Goal: Task Accomplishment & Management: Manage account settings

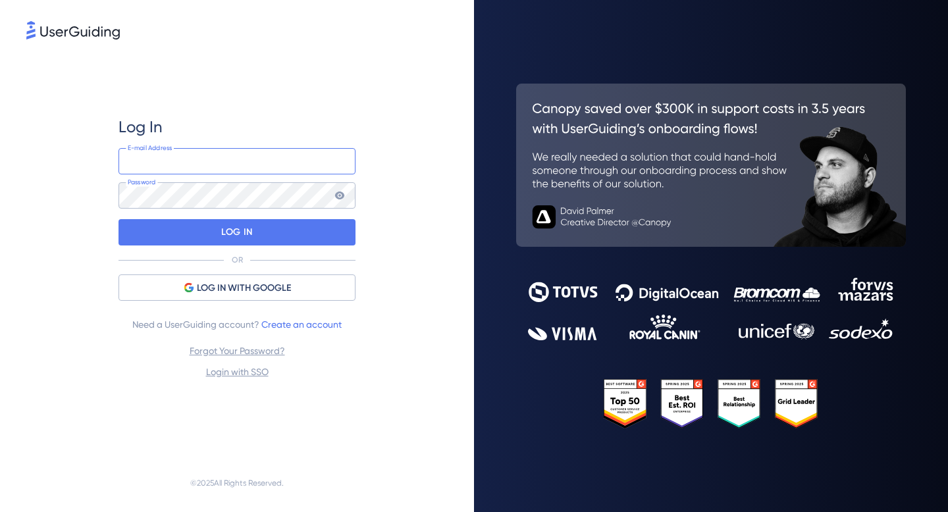
click at [206, 159] on input "email" at bounding box center [237, 161] width 237 height 26
type input "[EMAIL_ADDRESS][DOMAIN_NAME]"
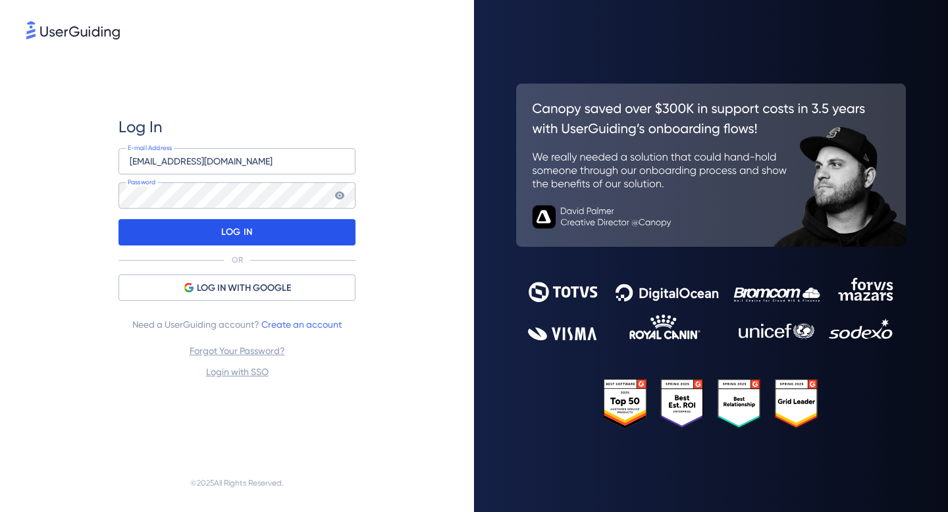
click at [232, 242] on p "LOG IN" at bounding box center [236, 232] width 31 height 21
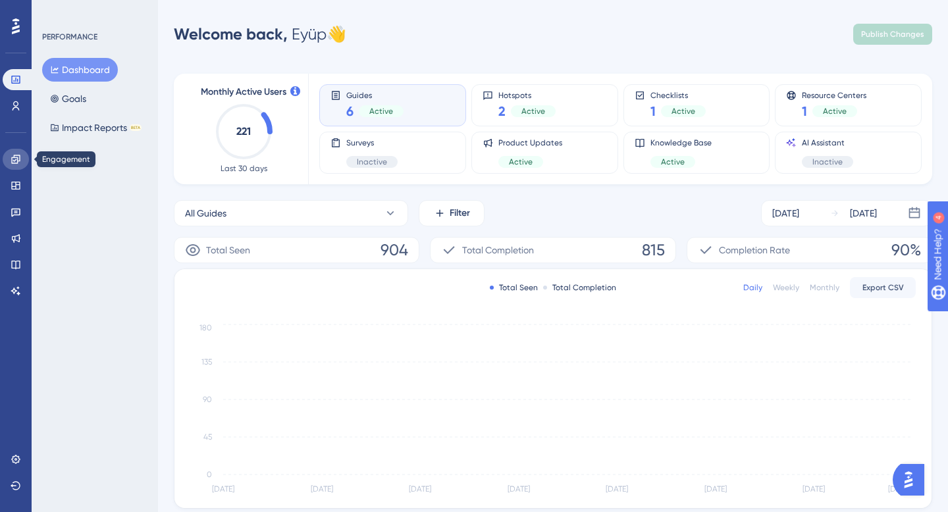
click at [21, 165] on link at bounding box center [16, 159] width 26 height 21
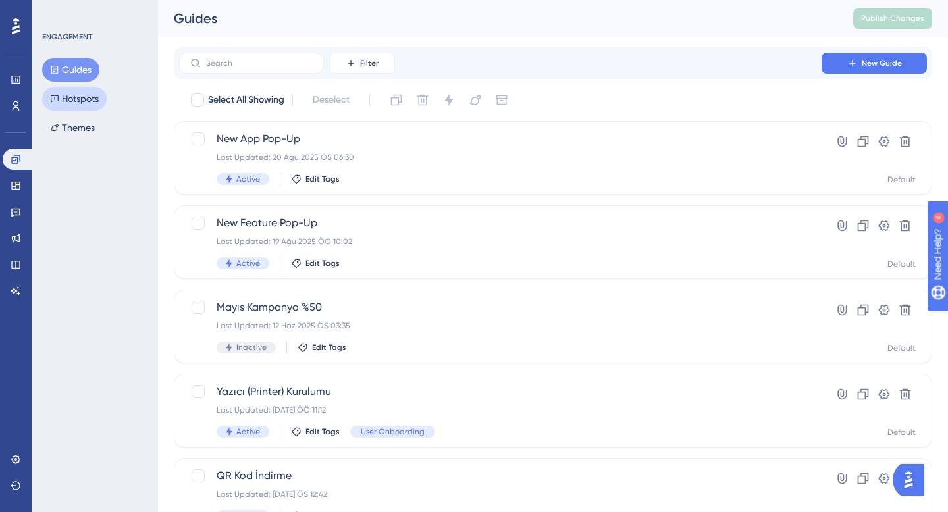
click at [86, 108] on button "Hotspots" at bounding box center [74, 99] width 65 height 24
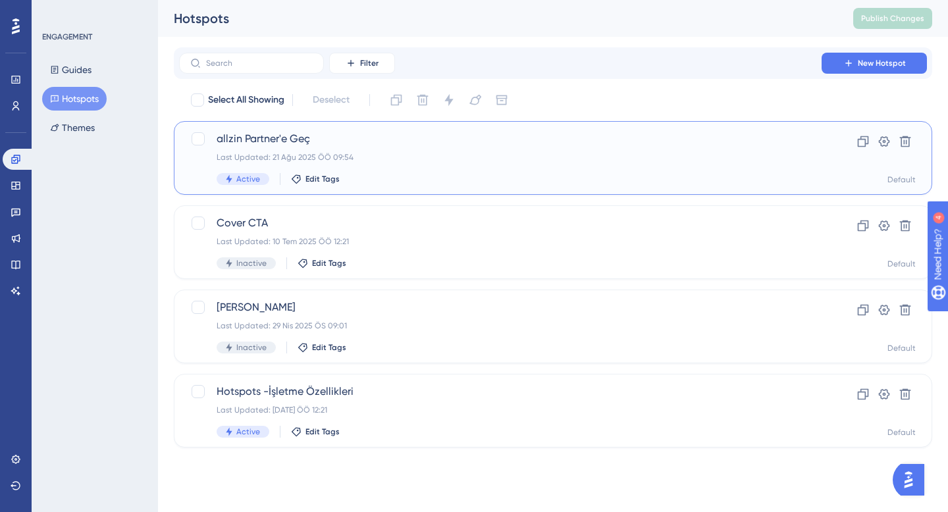
click at [407, 169] on div "allzin Partner'e Geç Last Updated: 21 Ağu 2025 ÖÖ 09:54 Active Edit Tags" at bounding box center [500, 158] width 567 height 54
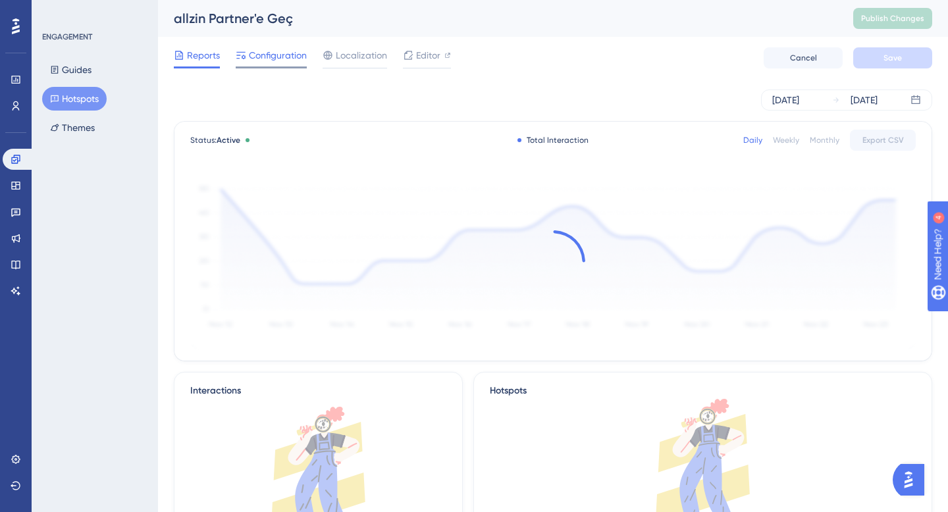
click at [281, 59] on span "Configuration" at bounding box center [278, 55] width 58 height 16
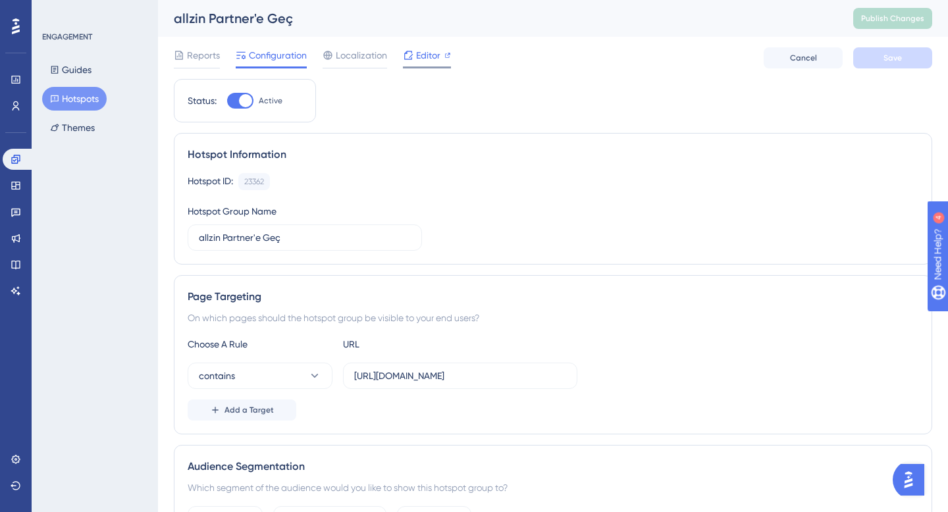
click at [431, 51] on span "Editor" at bounding box center [428, 55] width 24 height 16
click at [872, 30] on div "allzin Partner'e Geç Publish Changes" at bounding box center [553, 18] width 790 height 37
click at [893, 20] on span "Publish Changes" at bounding box center [892, 18] width 63 height 11
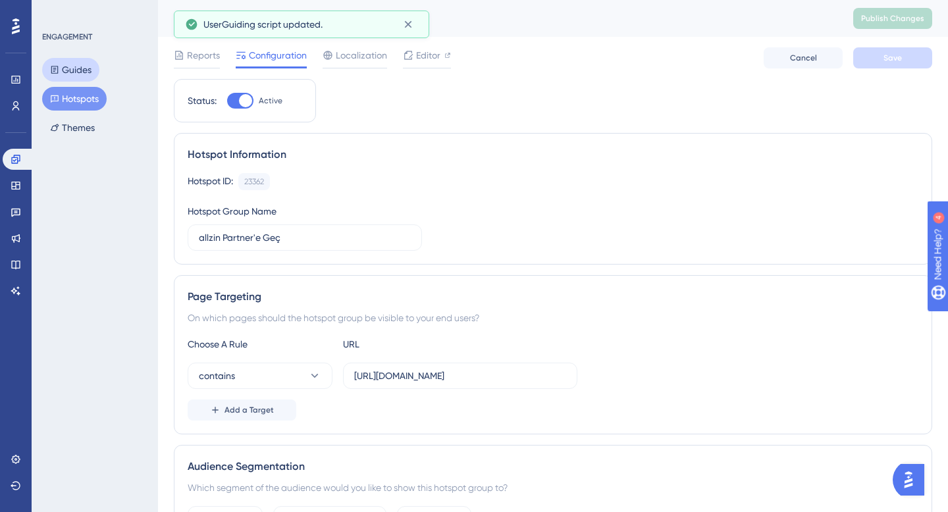
click at [75, 68] on button "Guides" at bounding box center [70, 70] width 57 height 24
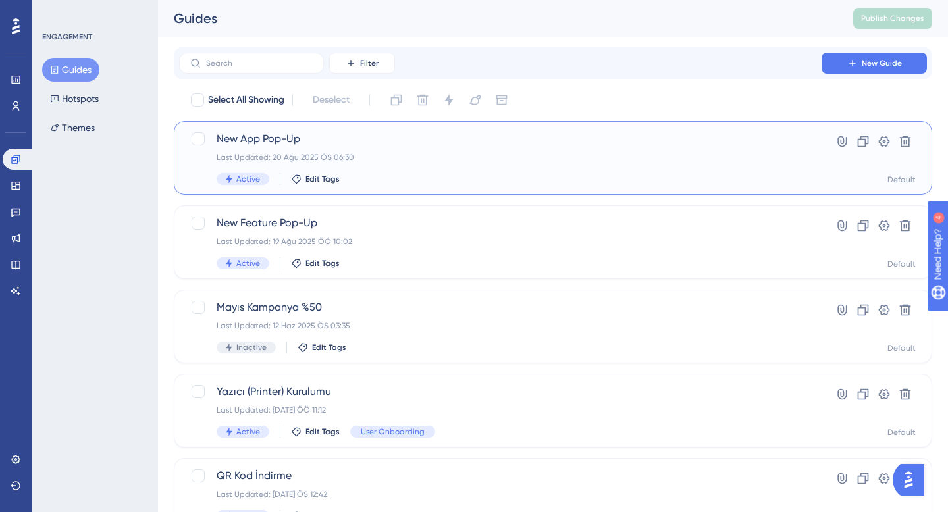
click at [479, 157] on div "Last Updated: 20 Ağu 2025 ÖS 06:30" at bounding box center [500, 157] width 567 height 11
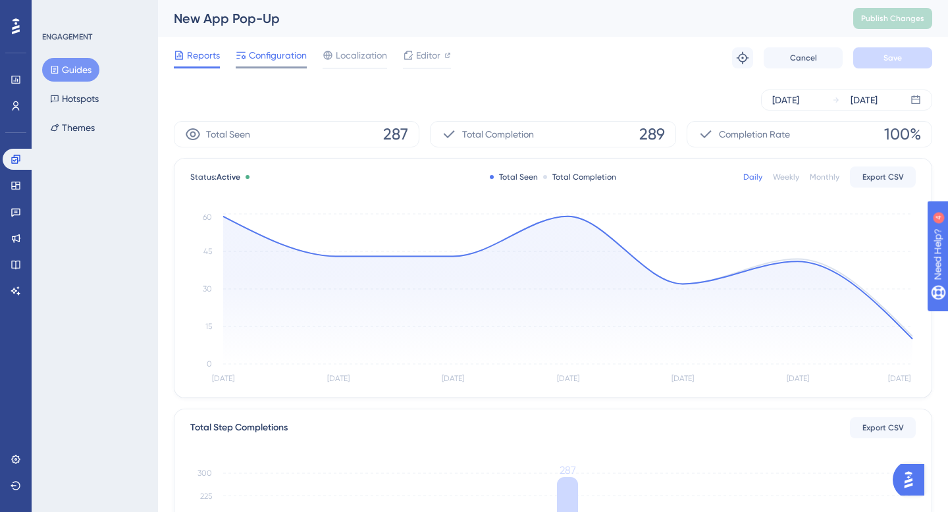
click at [282, 58] on span "Configuration" at bounding box center [278, 55] width 58 height 16
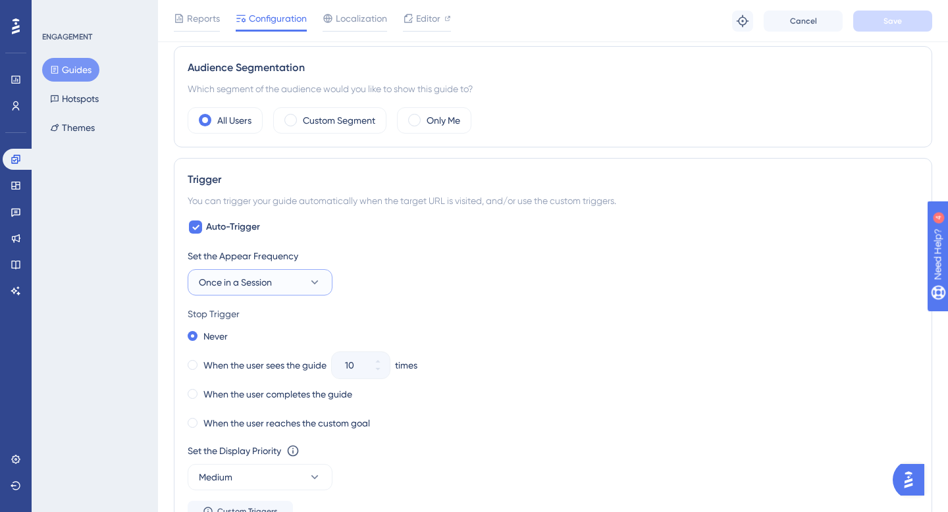
click at [280, 277] on button "Once in a Session" at bounding box center [260, 282] width 145 height 26
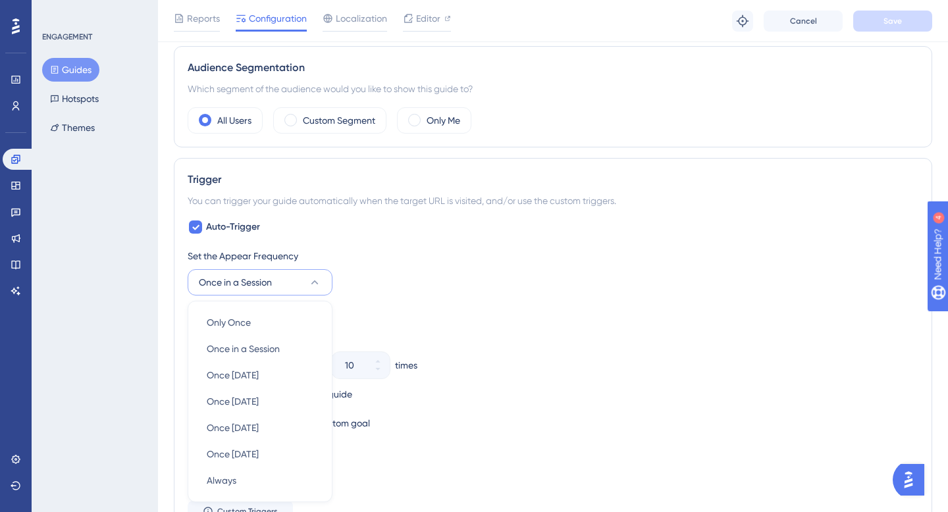
scroll to position [608, 0]
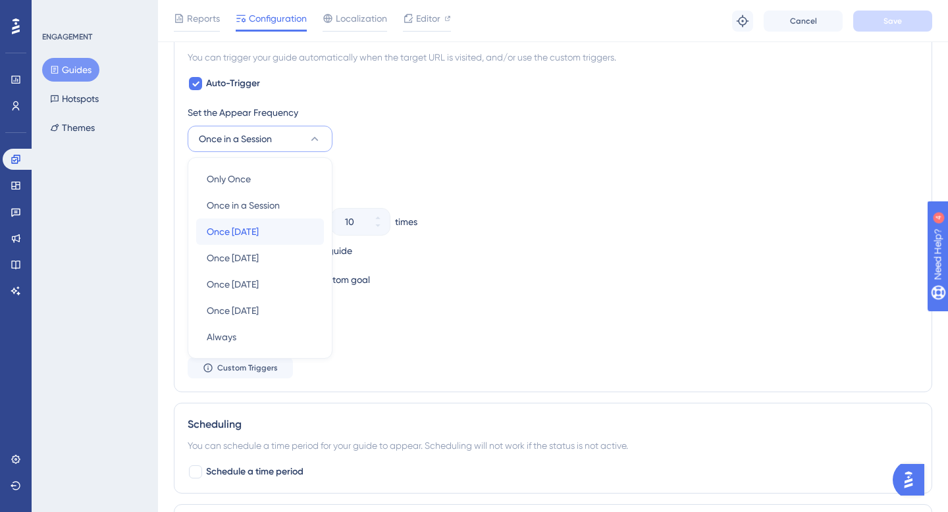
click at [259, 232] on span "Once [DATE]" at bounding box center [233, 232] width 52 height 16
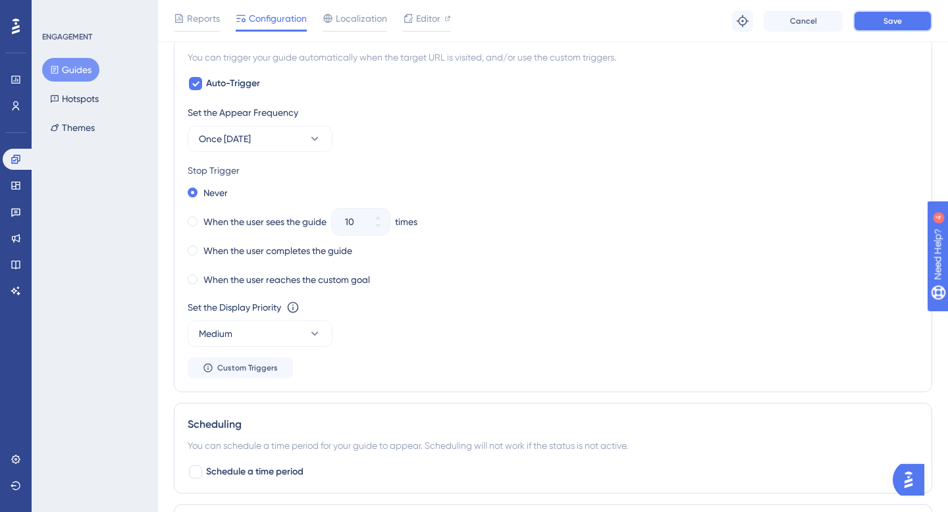
click at [896, 25] on span "Save" at bounding box center [893, 21] width 18 height 11
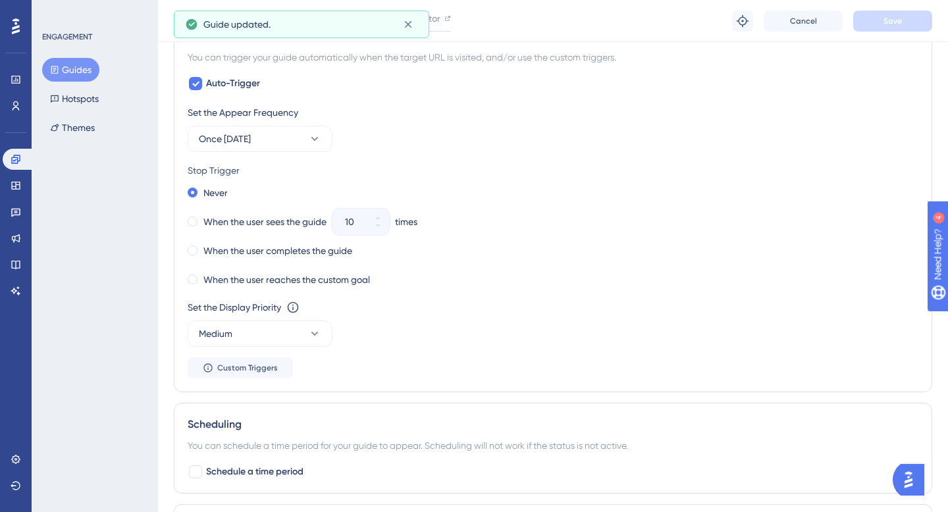
scroll to position [0, 0]
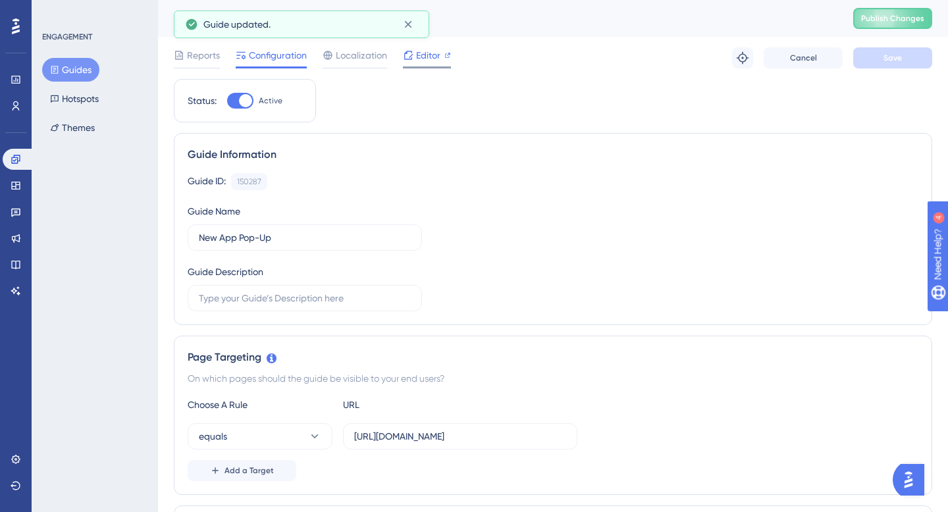
click at [412, 65] on div "Editor" at bounding box center [427, 57] width 48 height 21
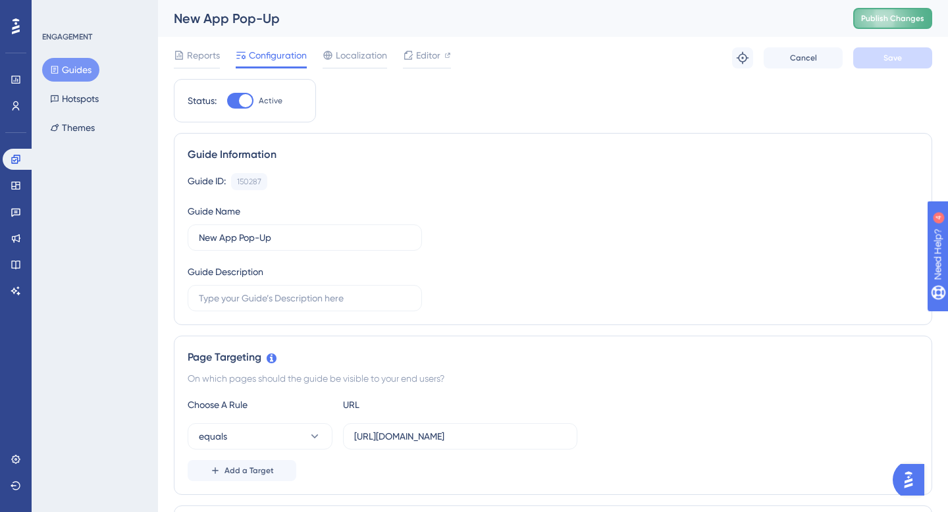
click at [885, 24] on button "Publish Changes" at bounding box center [892, 18] width 79 height 21
click at [201, 55] on span "Reports" at bounding box center [203, 55] width 33 height 16
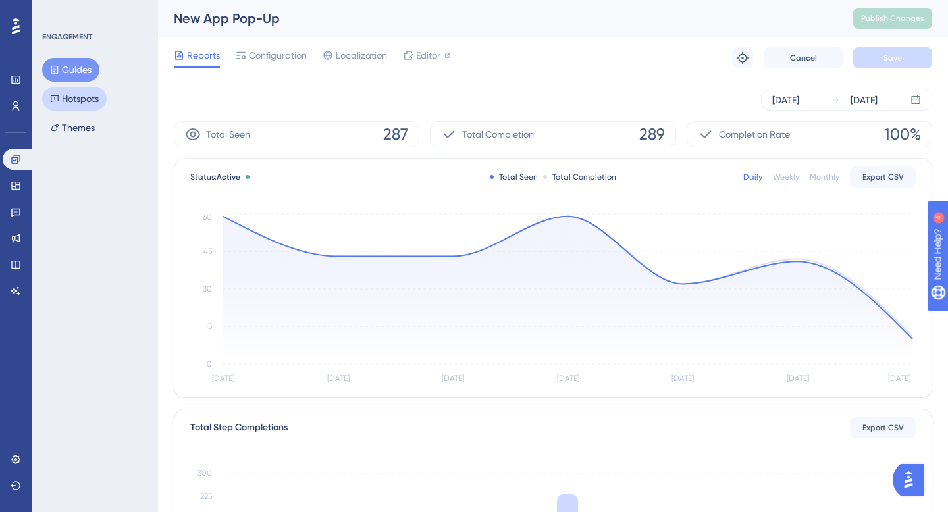
click at [85, 96] on button "Hotspots" at bounding box center [74, 99] width 65 height 24
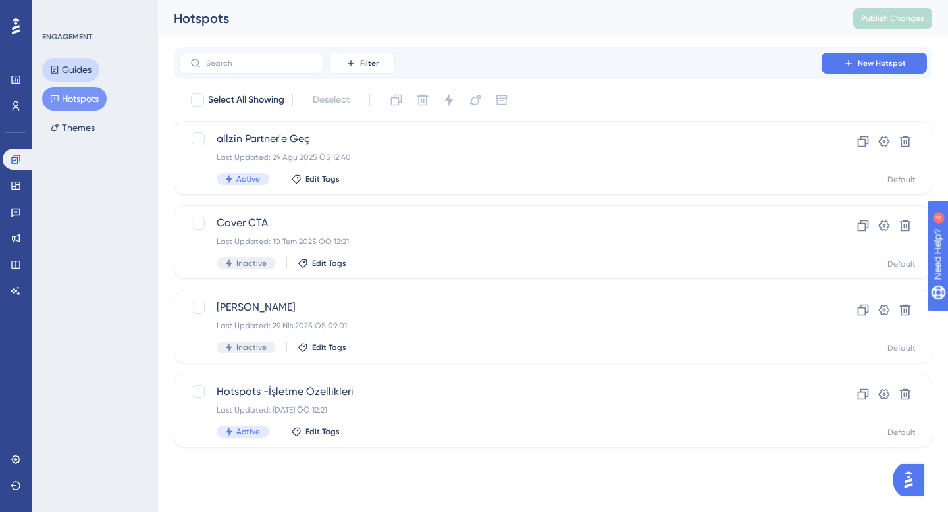
click at [76, 65] on button "Guides" at bounding box center [70, 70] width 57 height 24
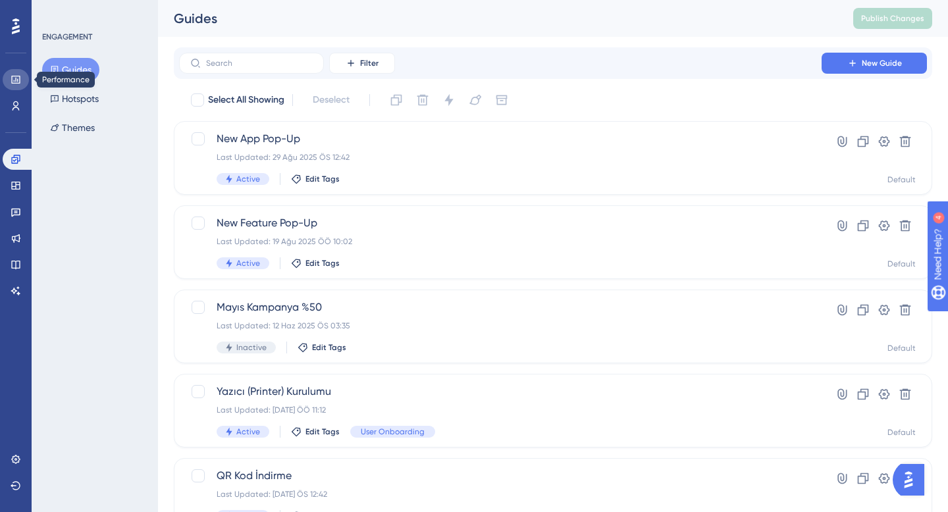
click at [22, 78] on link at bounding box center [16, 79] width 26 height 21
